Goal: Task Accomplishment & Management: Manage account settings

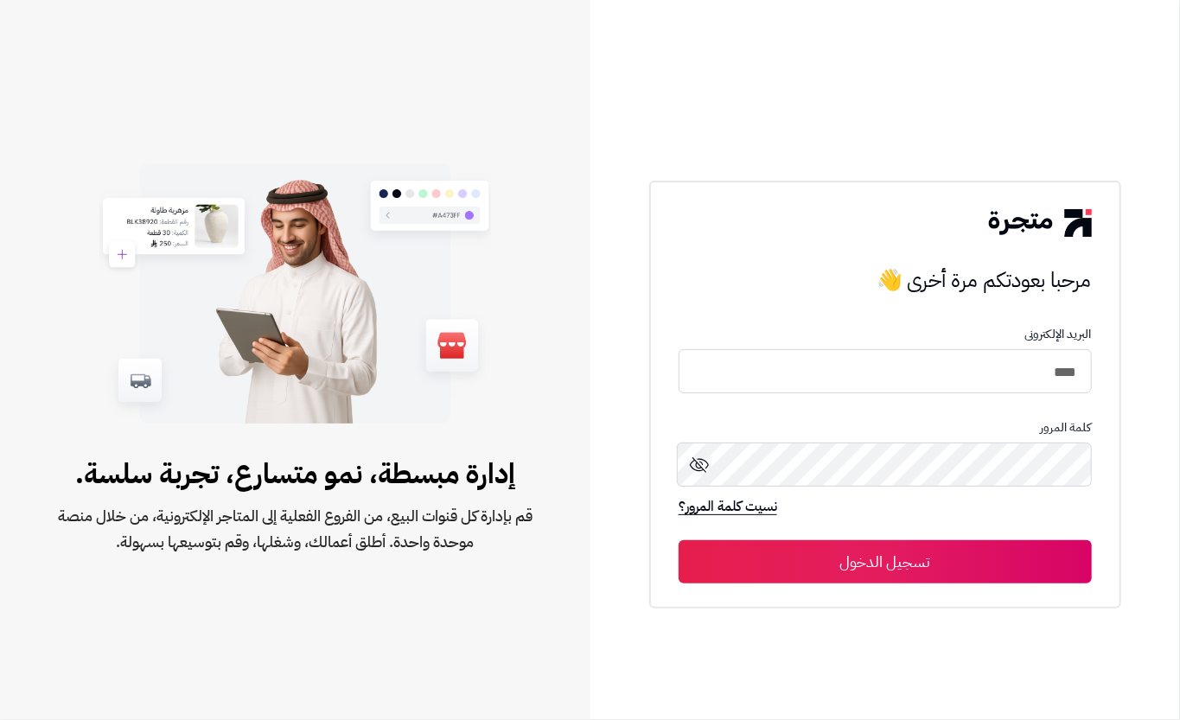
type input "****"
click at [849, 570] on button "تسجيل الدخول" at bounding box center [884, 561] width 413 height 43
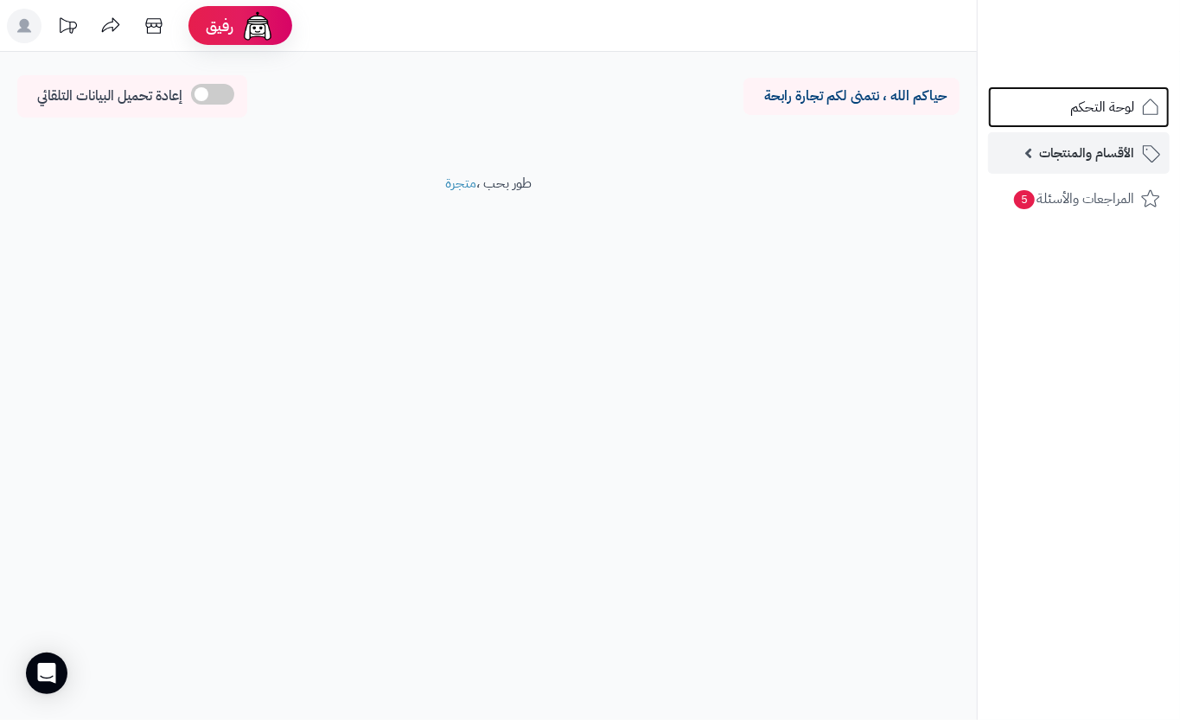
drag, startPoint x: 1047, startPoint y: 122, endPoint x: 1044, endPoint y: 139, distance: 17.6
click at [1048, 123] on link "لوحة التحكم" at bounding box center [1078, 106] width 181 height 41
click at [1082, 160] on span "الأقسام والمنتجات" at bounding box center [1086, 153] width 95 height 24
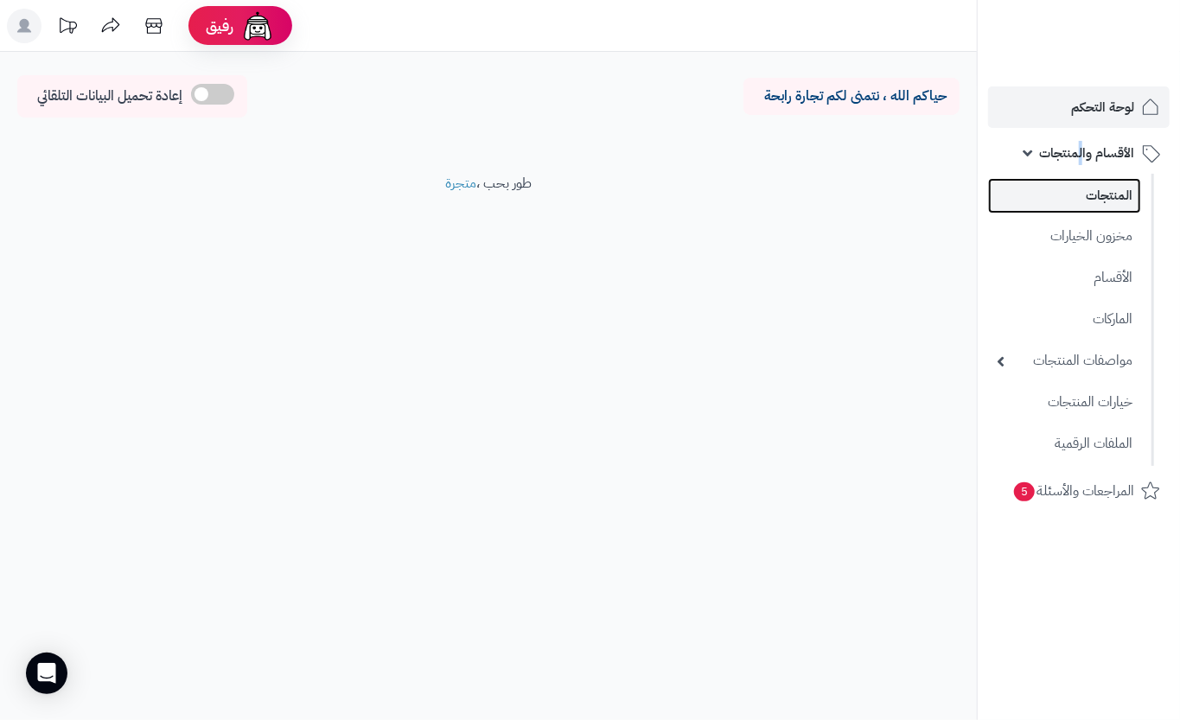
click at [1093, 191] on link "المنتجات" at bounding box center [1064, 195] width 153 height 35
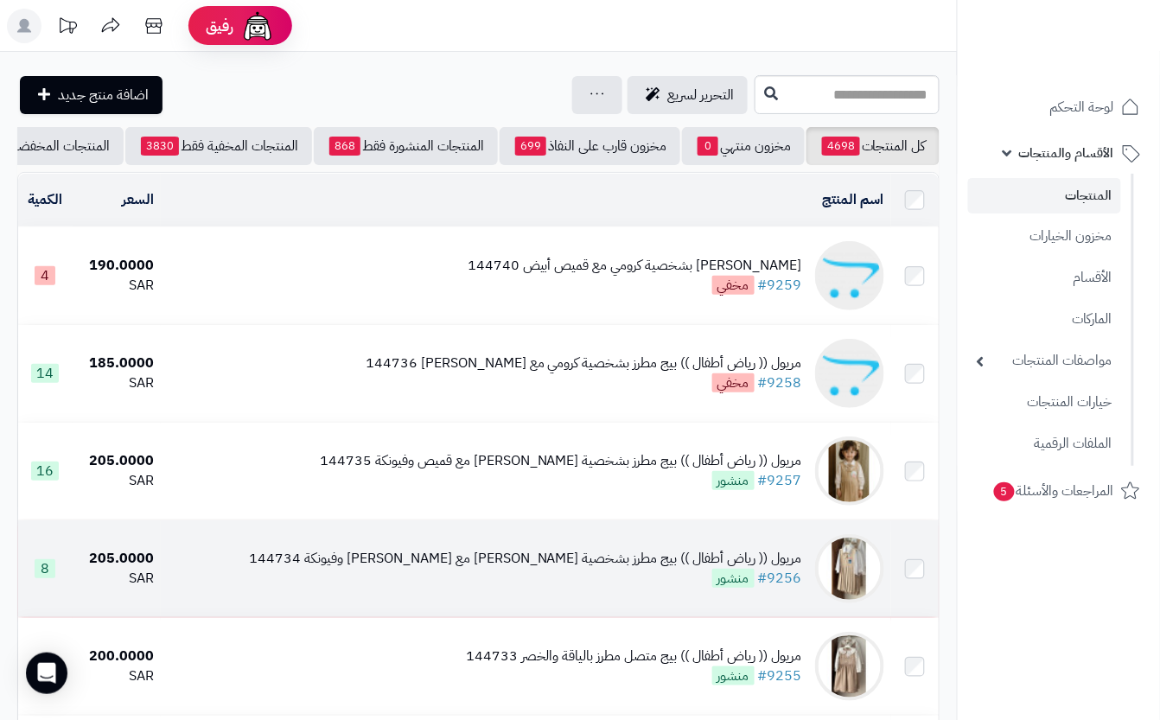
drag, startPoint x: 0, startPoint y: 602, endPoint x: 53, endPoint y: 554, distance: 71.6
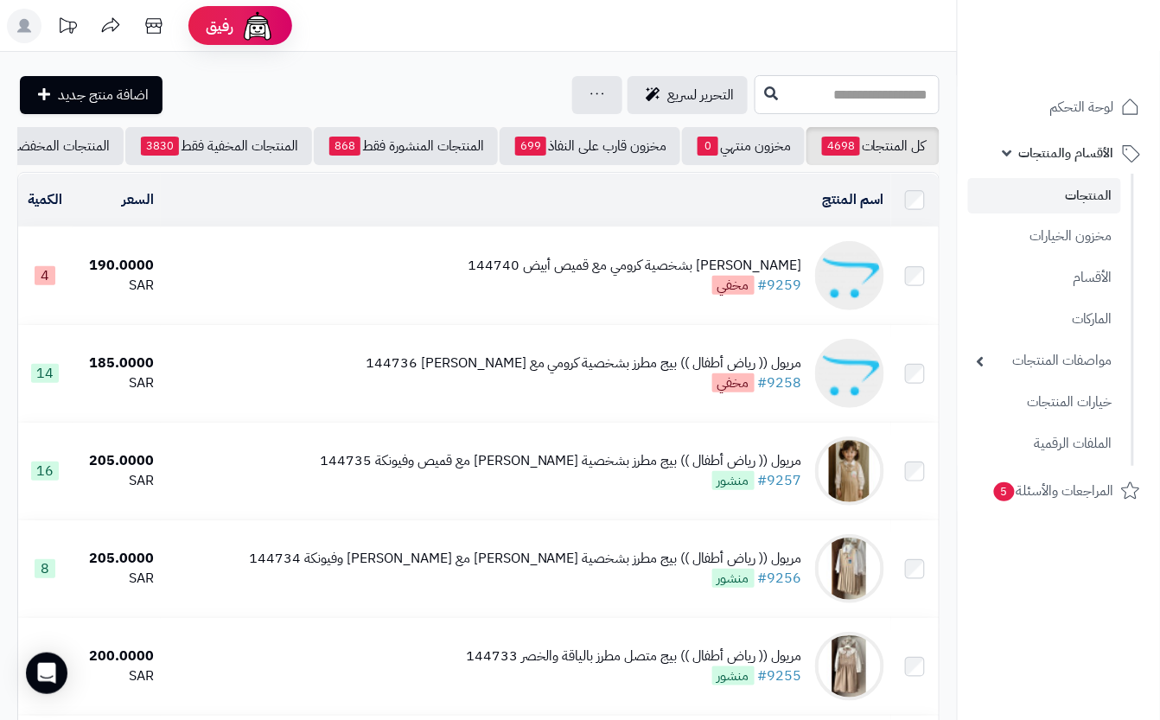
drag, startPoint x: 744, startPoint y: 108, endPoint x: 684, endPoint y: 171, distance: 86.8
click at [754, 107] on input "text" at bounding box center [846, 94] width 185 height 39
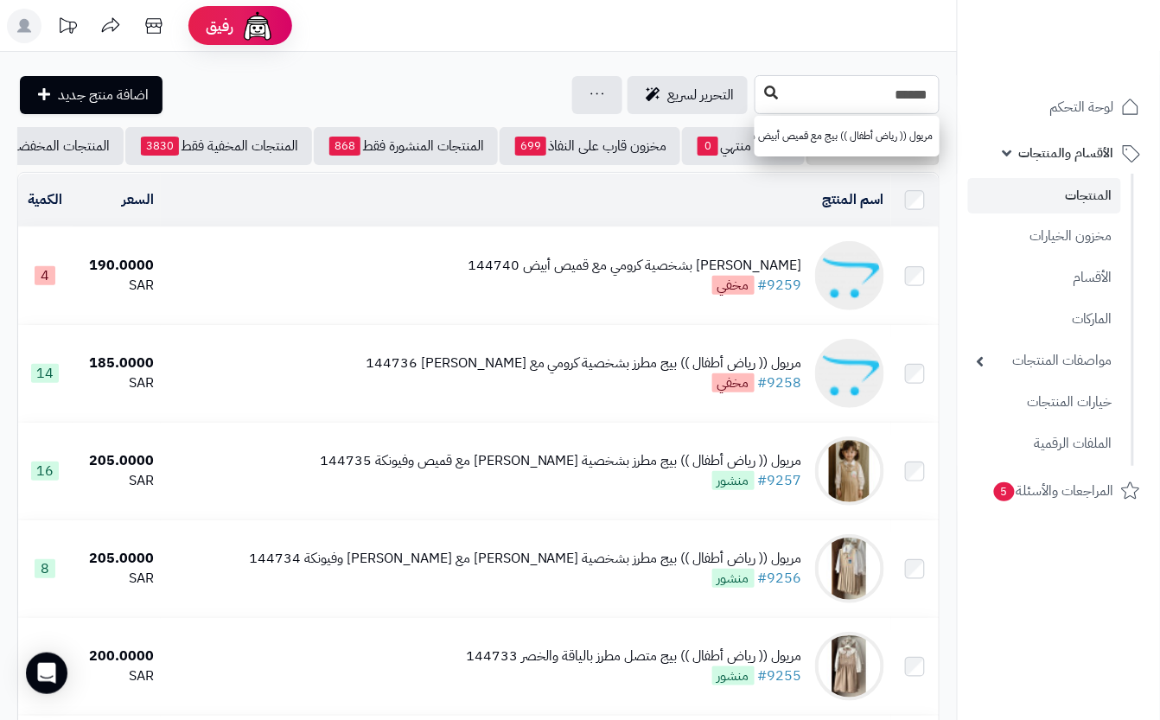
type input "******"
click at [758, 104] on button at bounding box center [771, 93] width 26 height 33
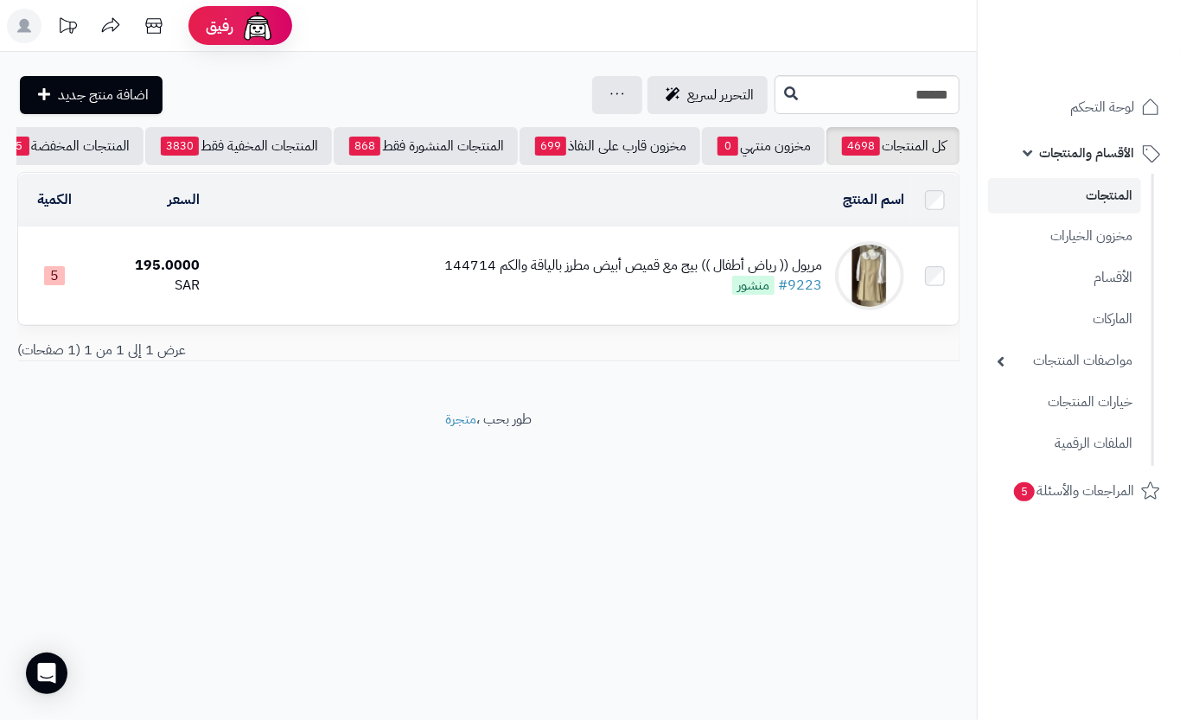
click at [575, 276] on div "مريول (( رياض أطفال )) بيج مع قميص أبيض مطرز بالياقة والكم 144714" at bounding box center [633, 266] width 378 height 20
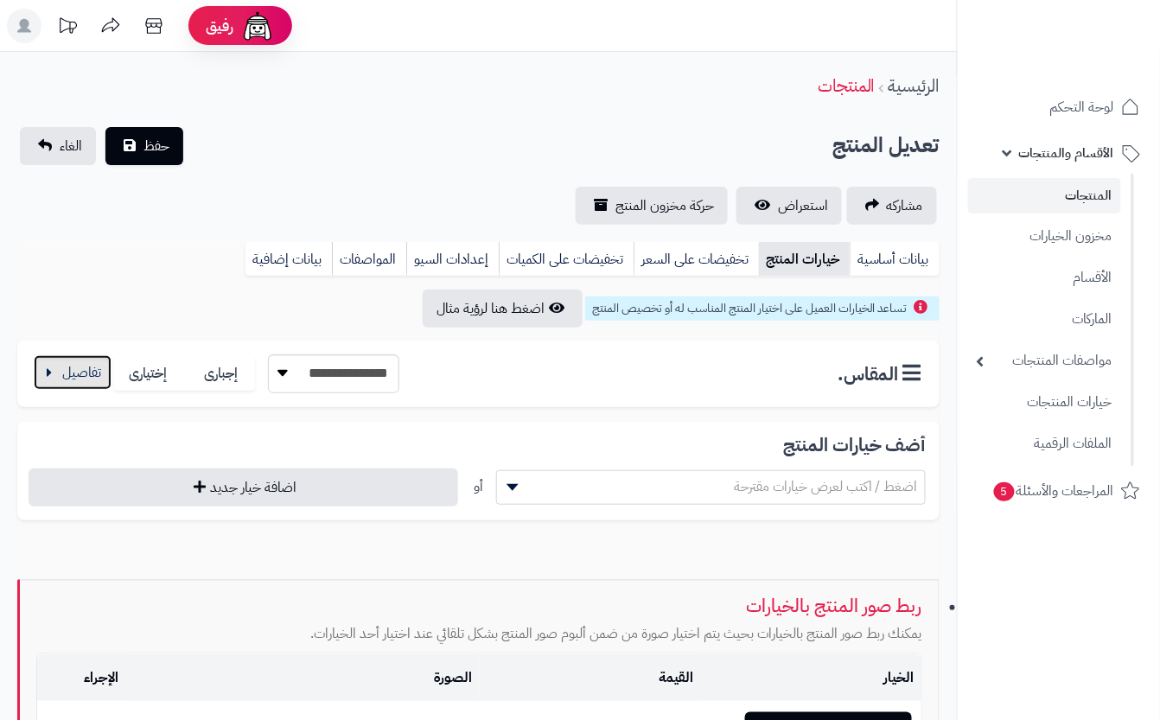
click at [86, 365] on button "button" at bounding box center [73, 372] width 78 height 35
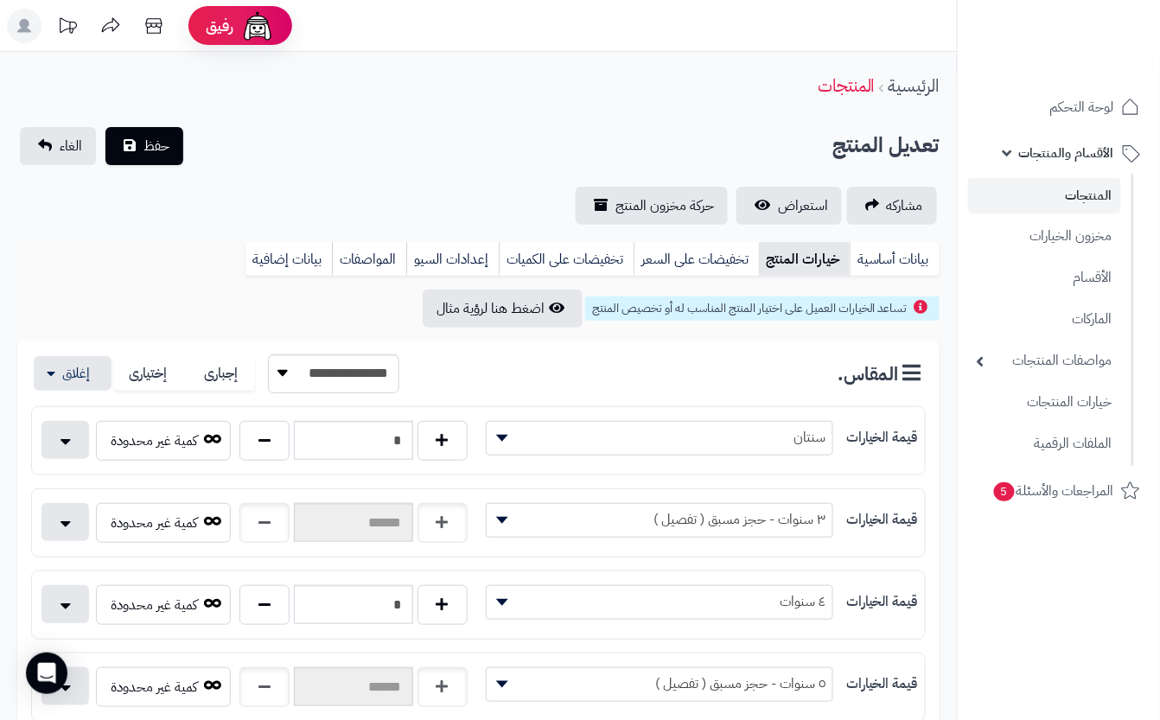
click at [295, 88] on div "الرئيسية المنتجات" at bounding box center [478, 86] width 957 height 48
click at [171, 135] on button "حفظ" at bounding box center [144, 145] width 78 height 38
